Goal: Check status: Check status

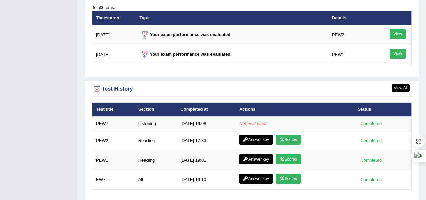
scroll to position [860, 0]
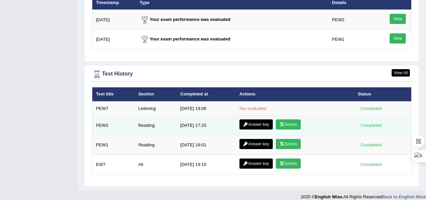
click at [293, 119] on link "Scores" at bounding box center [288, 124] width 25 height 10
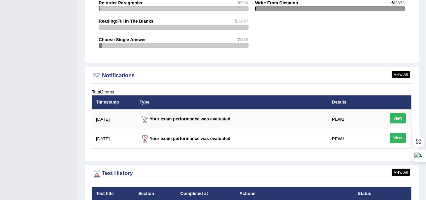
scroll to position [759, 0]
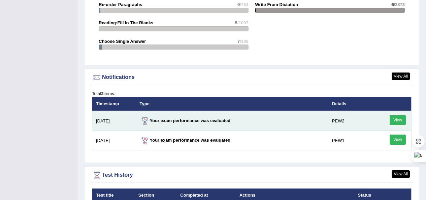
click at [396, 115] on link "View" at bounding box center [398, 120] width 16 height 10
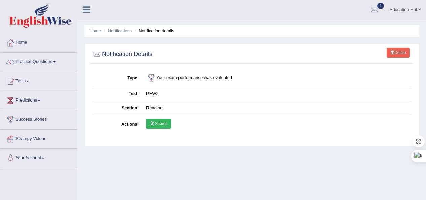
click at [167, 125] on link "Scores" at bounding box center [158, 124] width 25 height 10
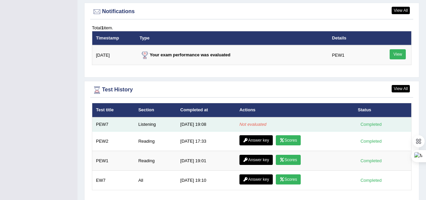
scroll to position [826, 0]
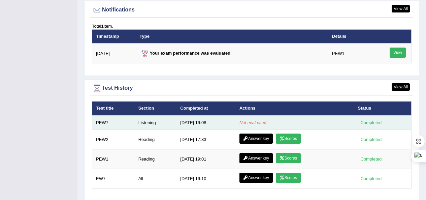
click at [154, 116] on td "Listening" at bounding box center [156, 122] width 42 height 14
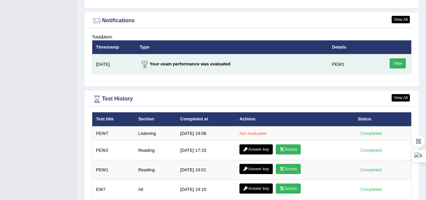
scroll to position [840, 0]
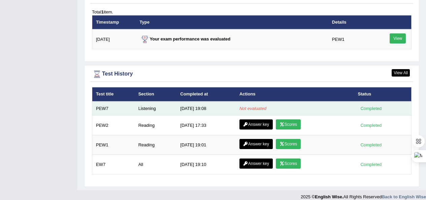
drag, startPoint x: 275, startPoint y: 103, endPoint x: 251, endPoint y: 103, distance: 24.6
click at [251, 103] on td "Not evaluated" at bounding box center [295, 108] width 119 height 14
click at [251, 106] on em "Not evaluated" at bounding box center [252, 108] width 27 height 5
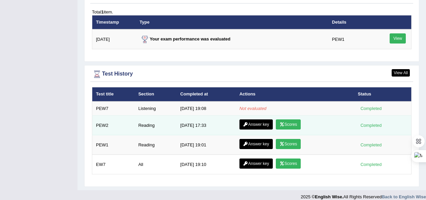
click at [284, 122] on icon at bounding box center [281, 124] width 5 height 4
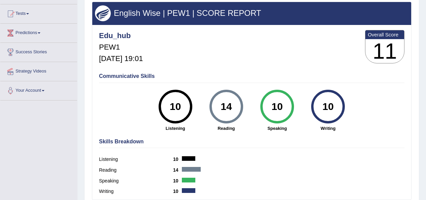
scroll to position [67, 0]
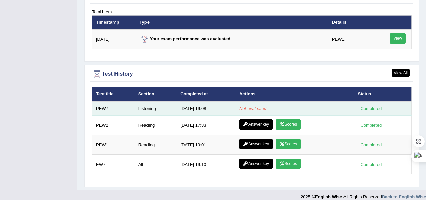
click at [193, 101] on td "8/29/25 19:08" at bounding box center [205, 108] width 59 height 14
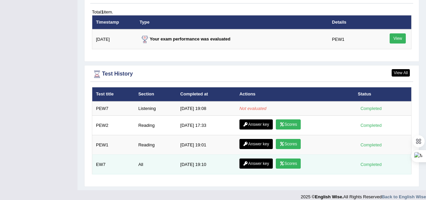
click at [291, 158] on link "Scores" at bounding box center [288, 163] width 25 height 10
